Goal: Task Accomplishment & Management: Manage account settings

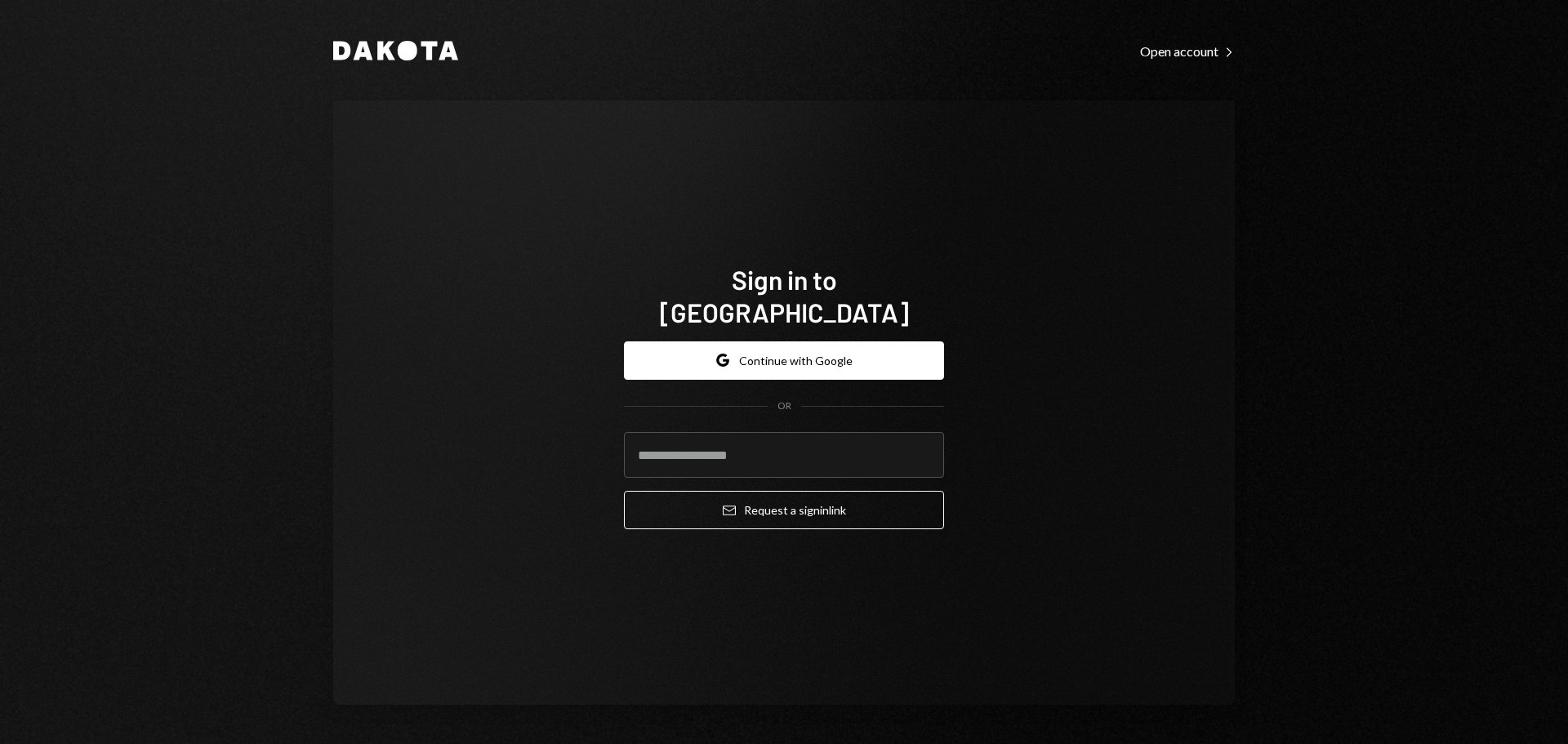
type input "**********"
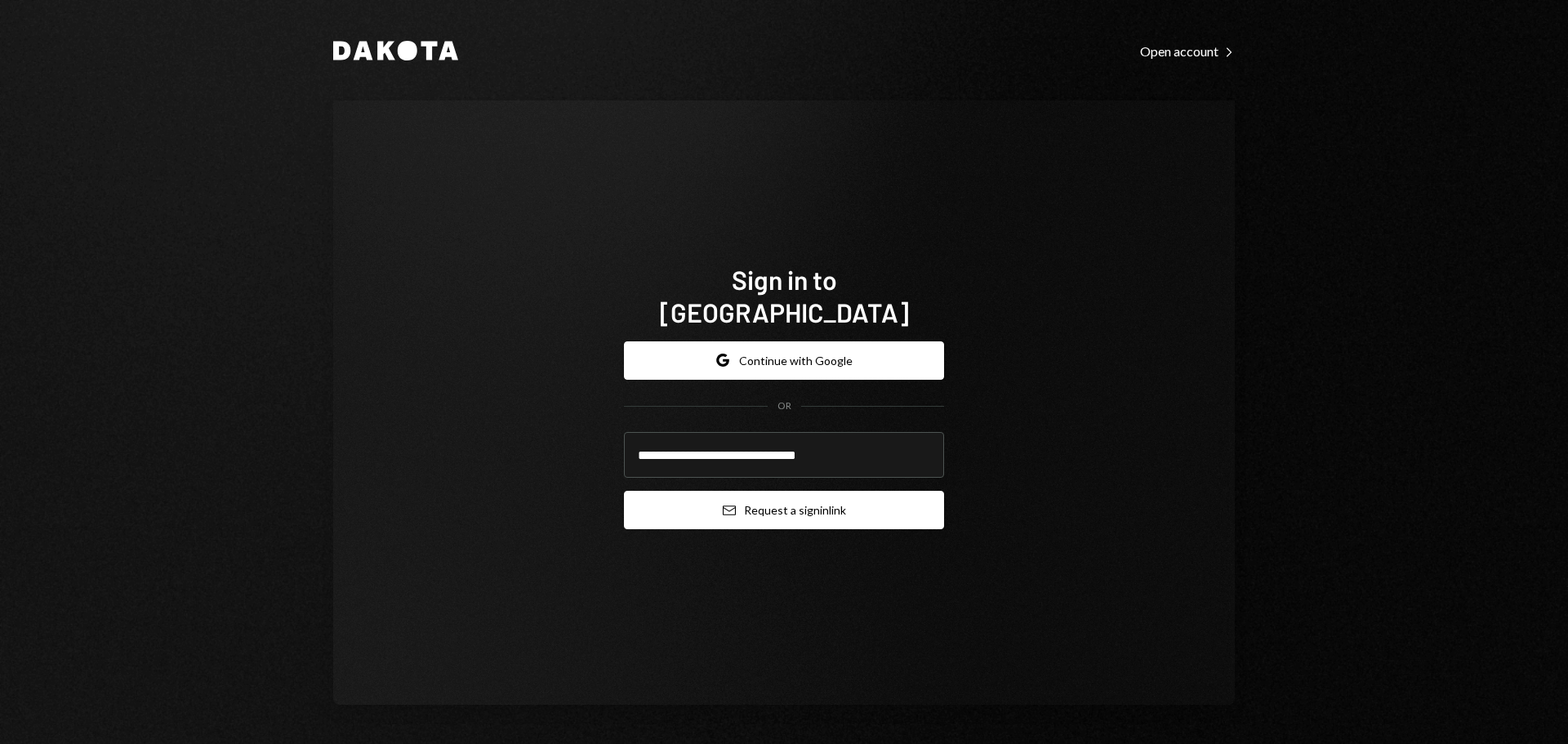
click at [723, 503] on button "Email Request a sign in link" at bounding box center [784, 510] width 320 height 38
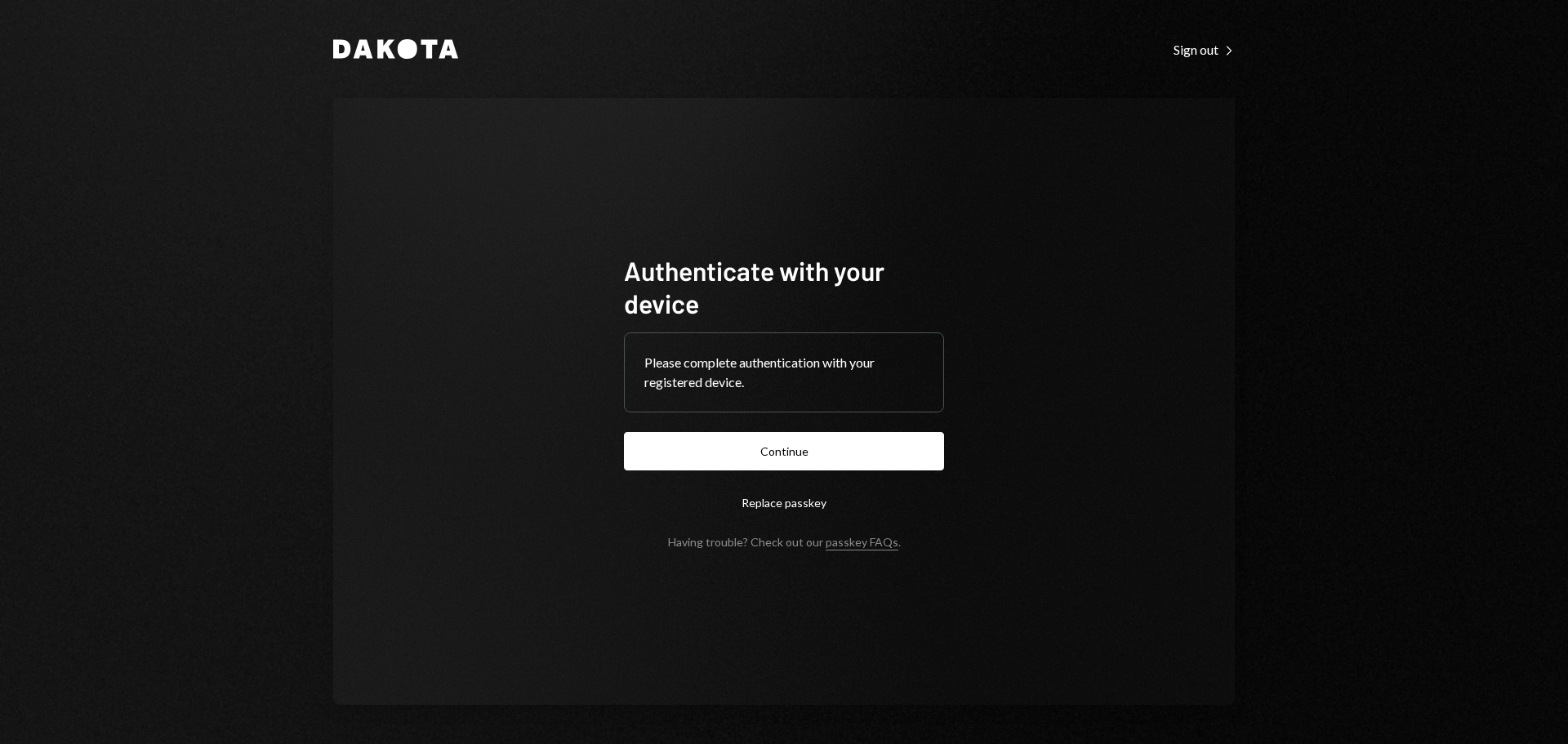
click at [867, 439] on button "Continue" at bounding box center [784, 451] width 320 height 38
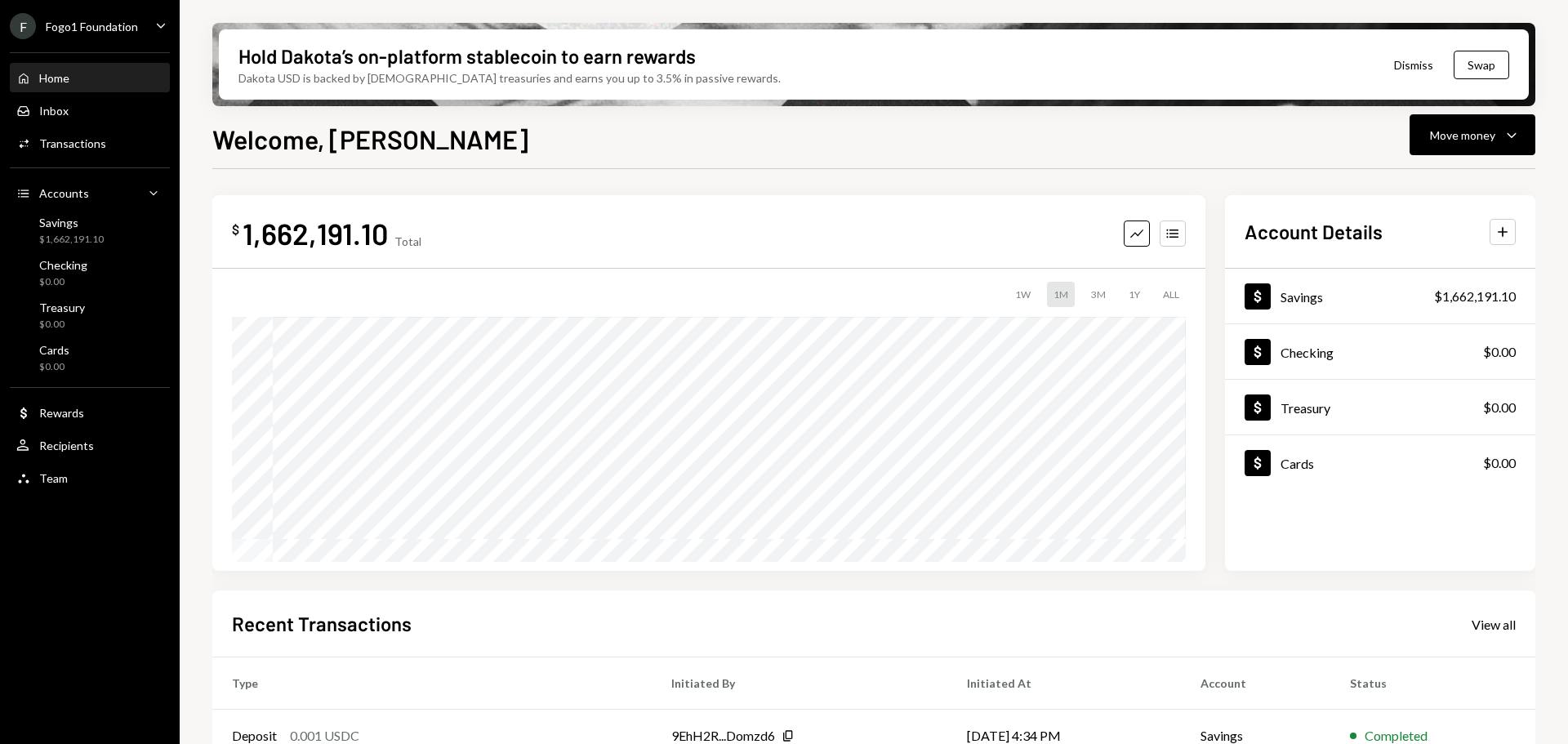
click at [89, 25] on div "Fogo1 Foundation" at bounding box center [92, 27] width 92 height 14
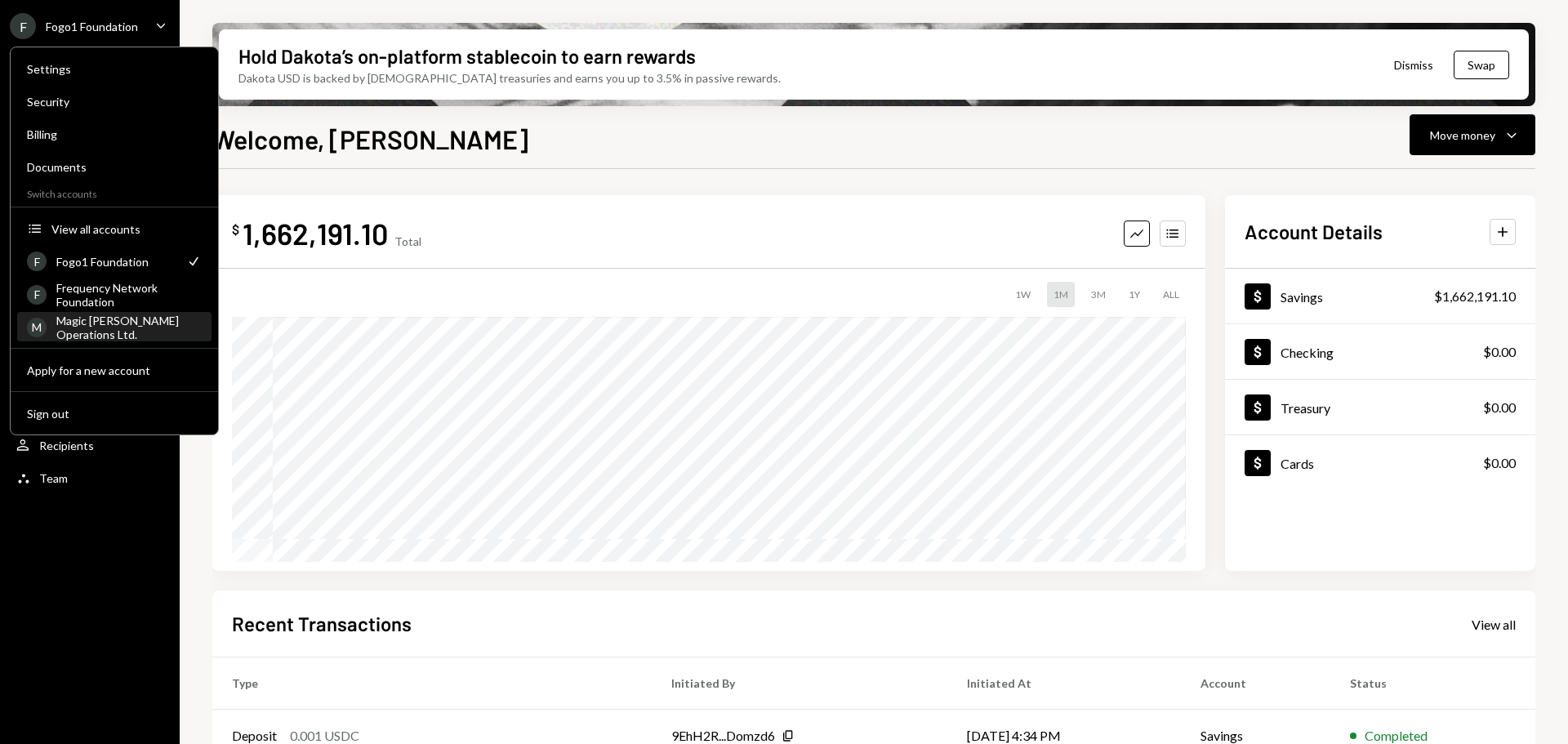
click at [118, 324] on div "Magic [PERSON_NAME] Operations Ltd." at bounding box center [128, 328] width 145 height 28
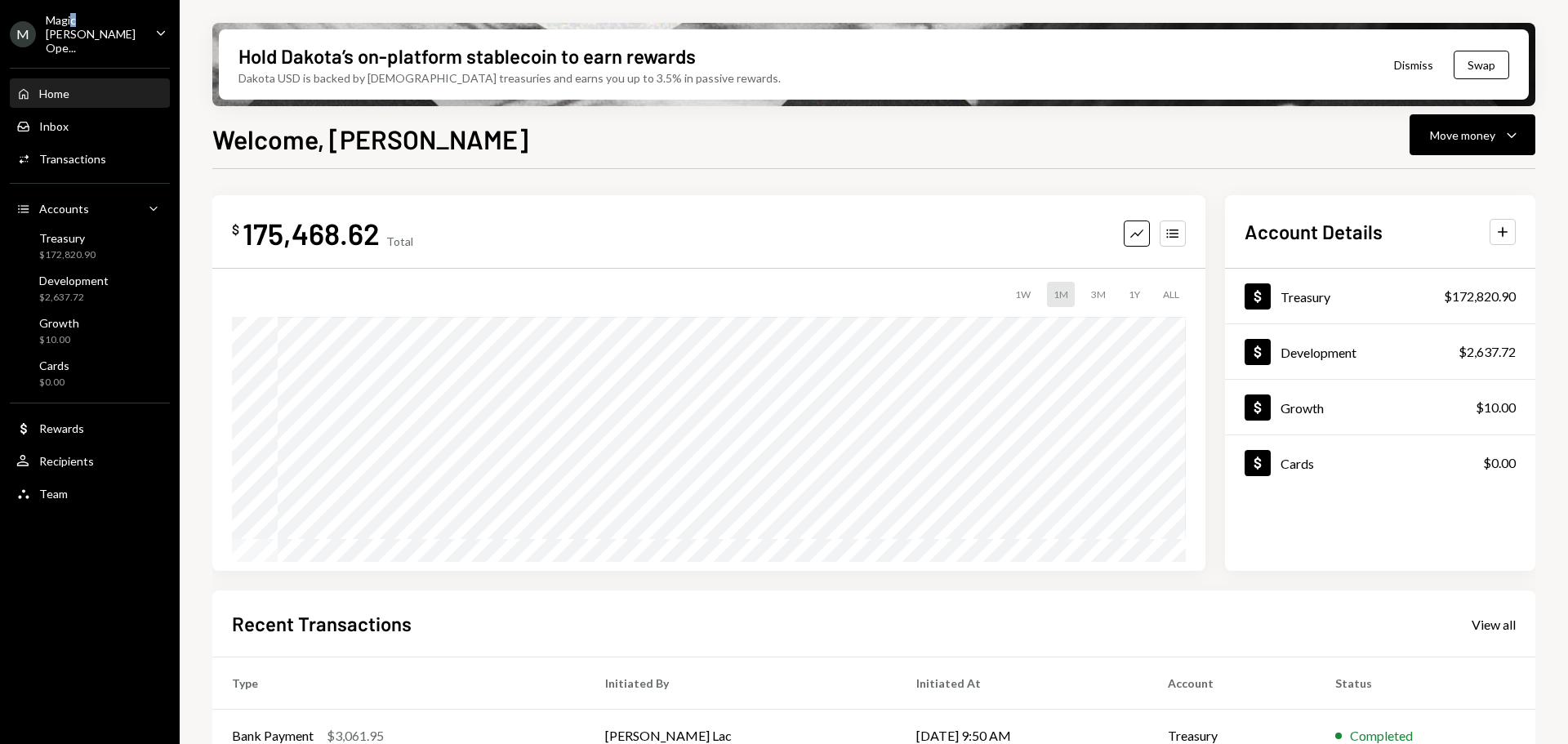
click at [74, 13] on ul "M Magic [PERSON_NAME] Ope... Caret Down Home Home Inbox Inbox Activities Transa…" at bounding box center [90, 256] width 180 height 512
click at [88, 25] on div "Magic [PERSON_NAME] Ope..." at bounding box center [94, 34] width 96 height 42
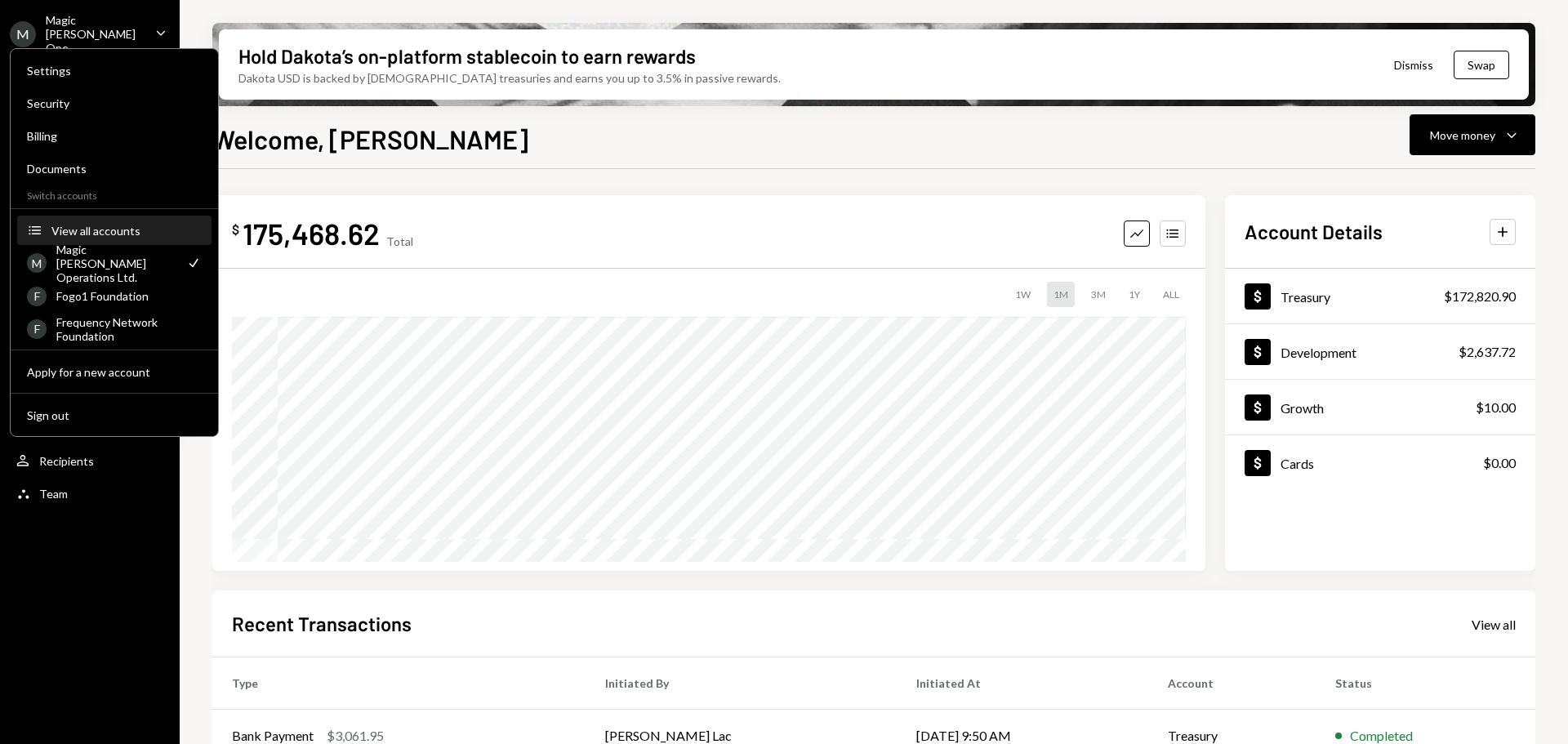
click at [103, 224] on div "View all accounts" at bounding box center [126, 231] width 150 height 14
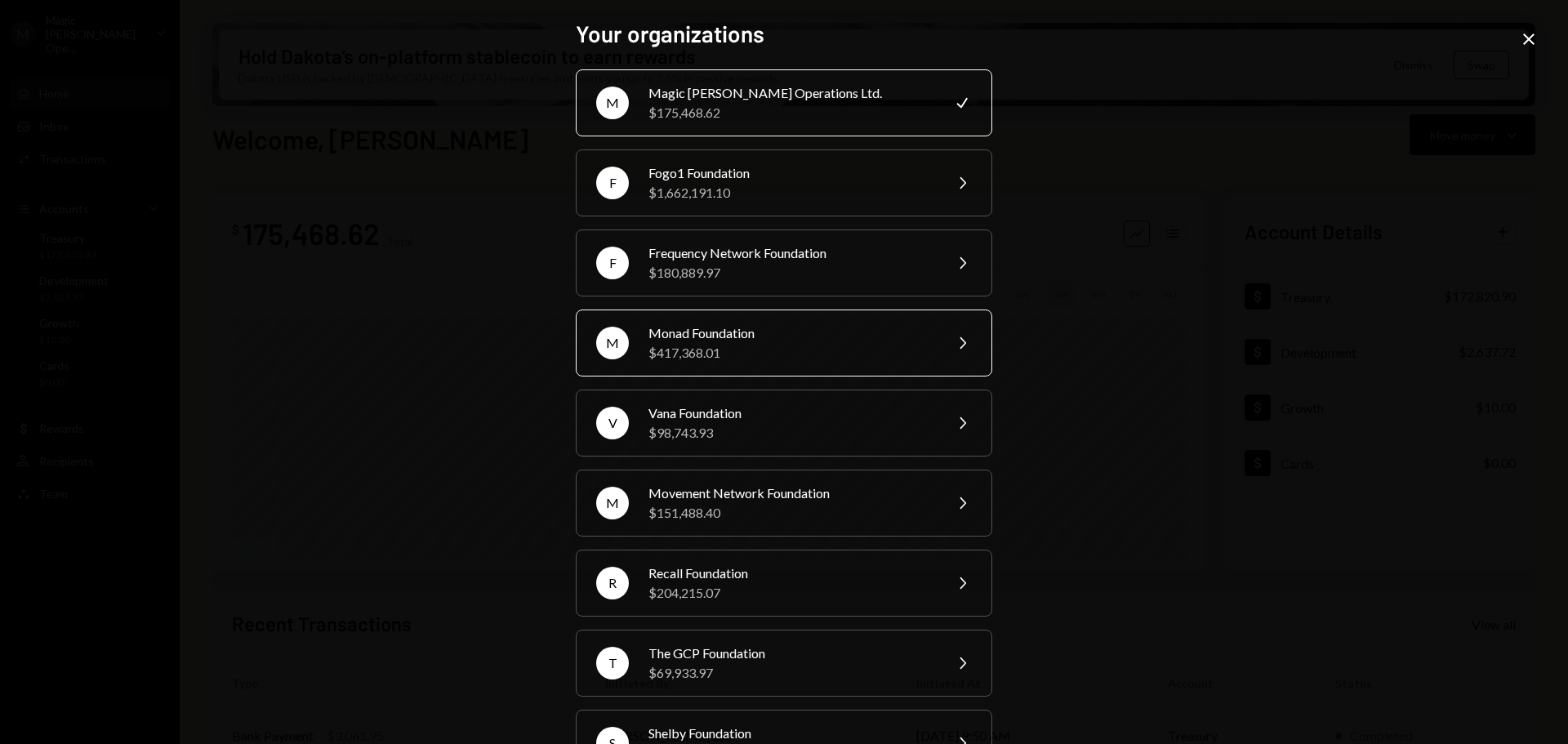
click at [771, 354] on div "$417,368.01" at bounding box center [790, 353] width 284 height 20
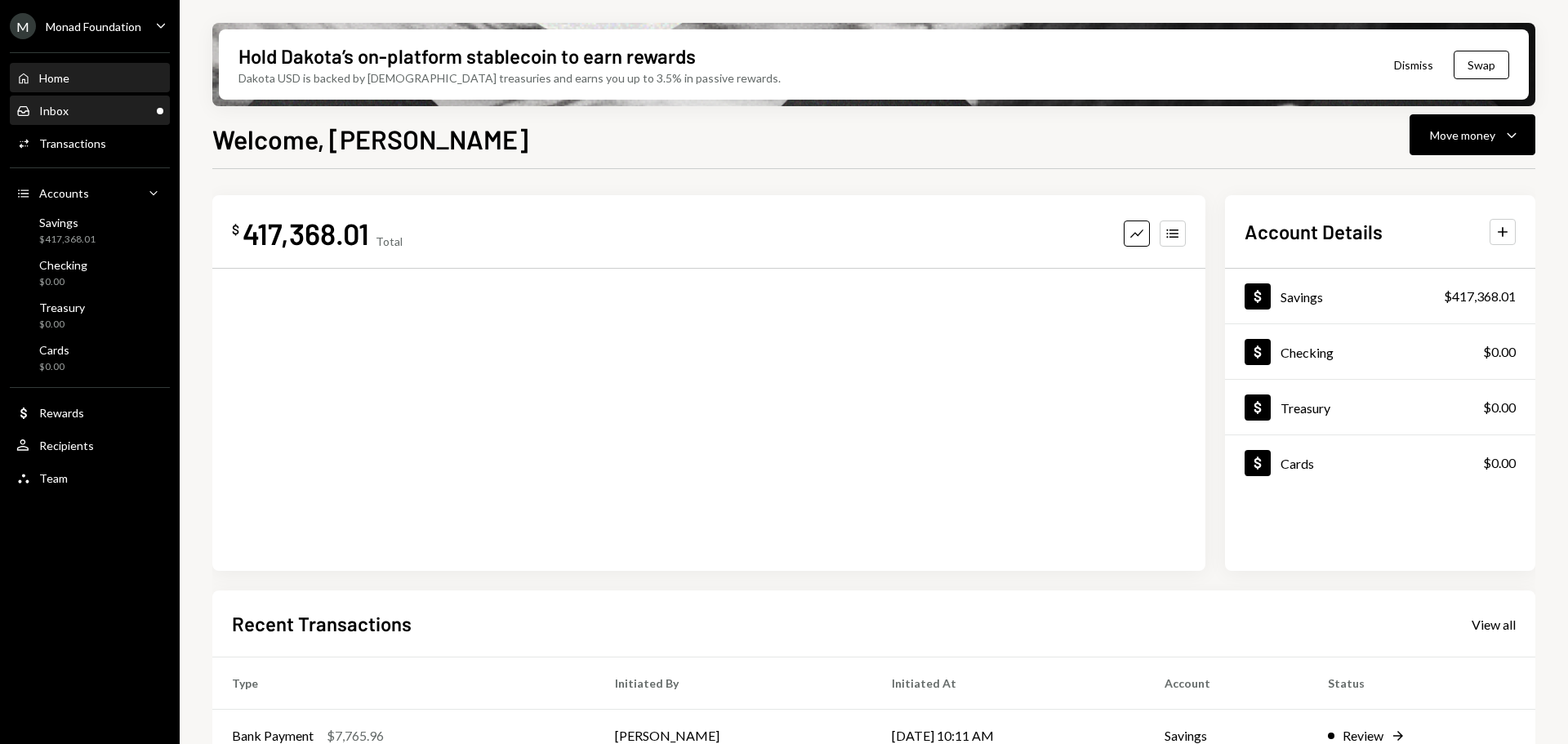
click at [98, 101] on div "Inbox Inbox" at bounding box center [89, 111] width 147 height 28
